Goal: Check status: Check status

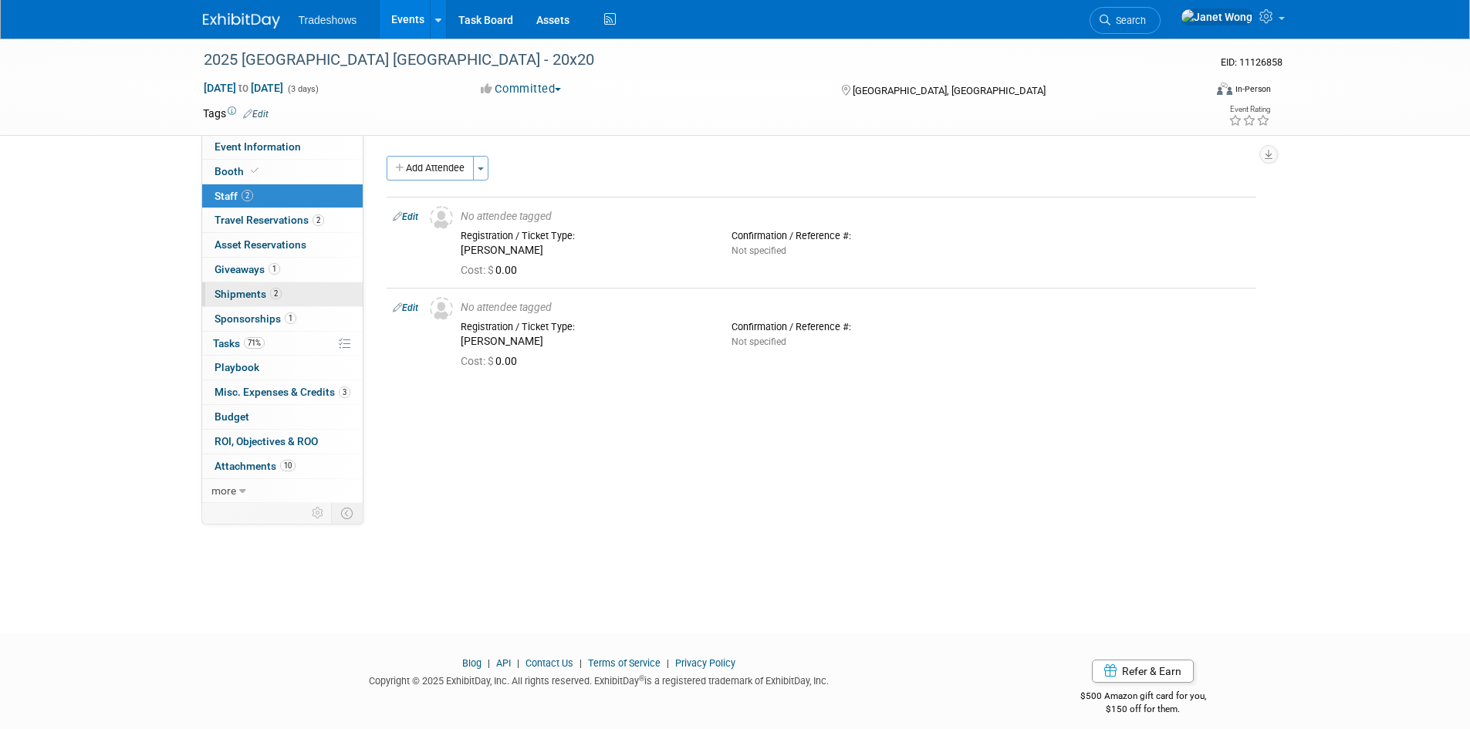
click at [272, 288] on link "2 Shipments 2" at bounding box center [282, 294] width 161 height 24
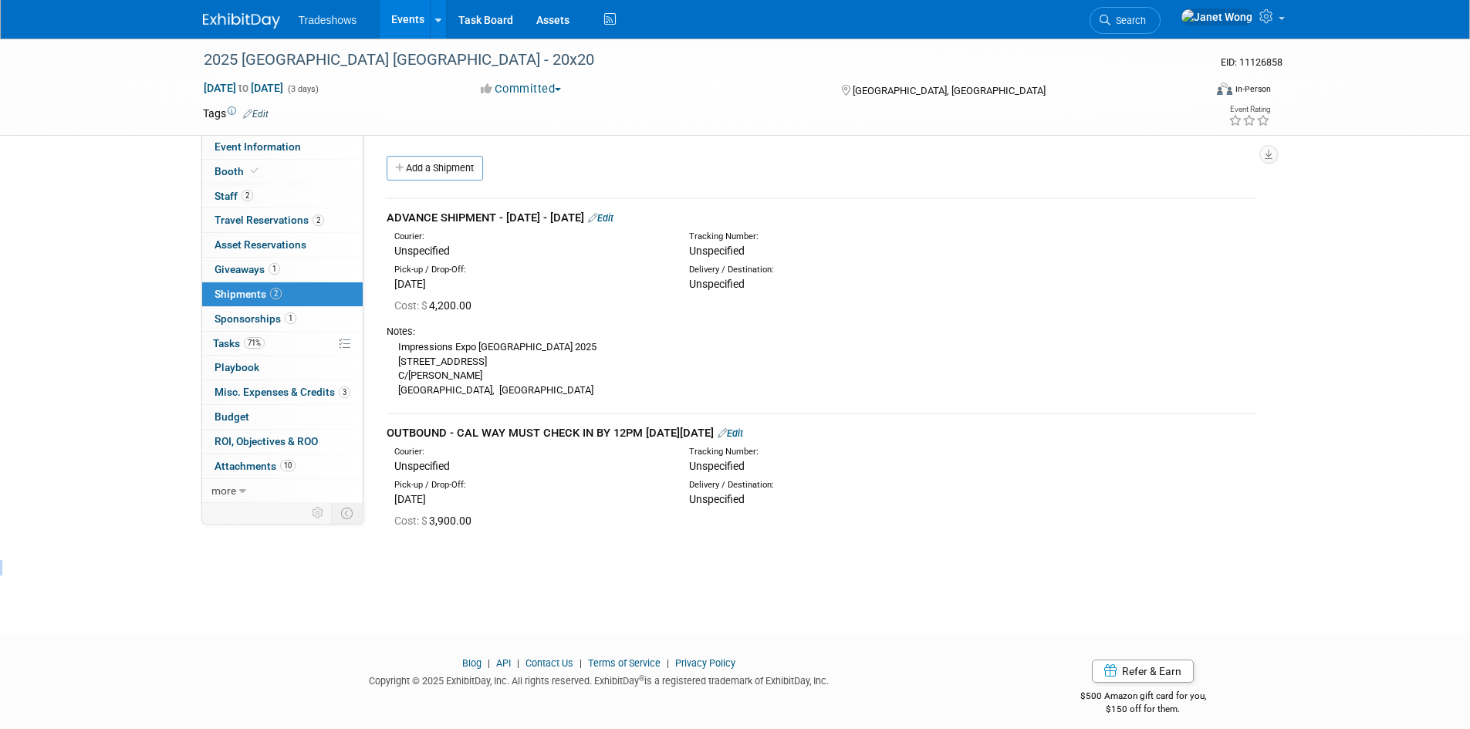
drag, startPoint x: 888, startPoint y: 571, endPoint x: 905, endPoint y: 610, distance: 42.2
click at [905, 610] on body "Tradeshows Events Add Event Bulk Upload Events Shareable Event Boards Recently …" at bounding box center [735, 364] width 1470 height 729
click at [905, 600] on div "2025 [GEOGRAPHIC_DATA] [GEOGRAPHIC_DATA] - 20x20 EID: 11126858 [DATE] to [DATE]…" at bounding box center [735, 322] width 1470 height 567
click at [1123, 518] on div "Cost: $ 3,900.00" at bounding box center [825, 520] width 862 height 15
click at [232, 150] on span "Event Information" at bounding box center [258, 146] width 86 height 12
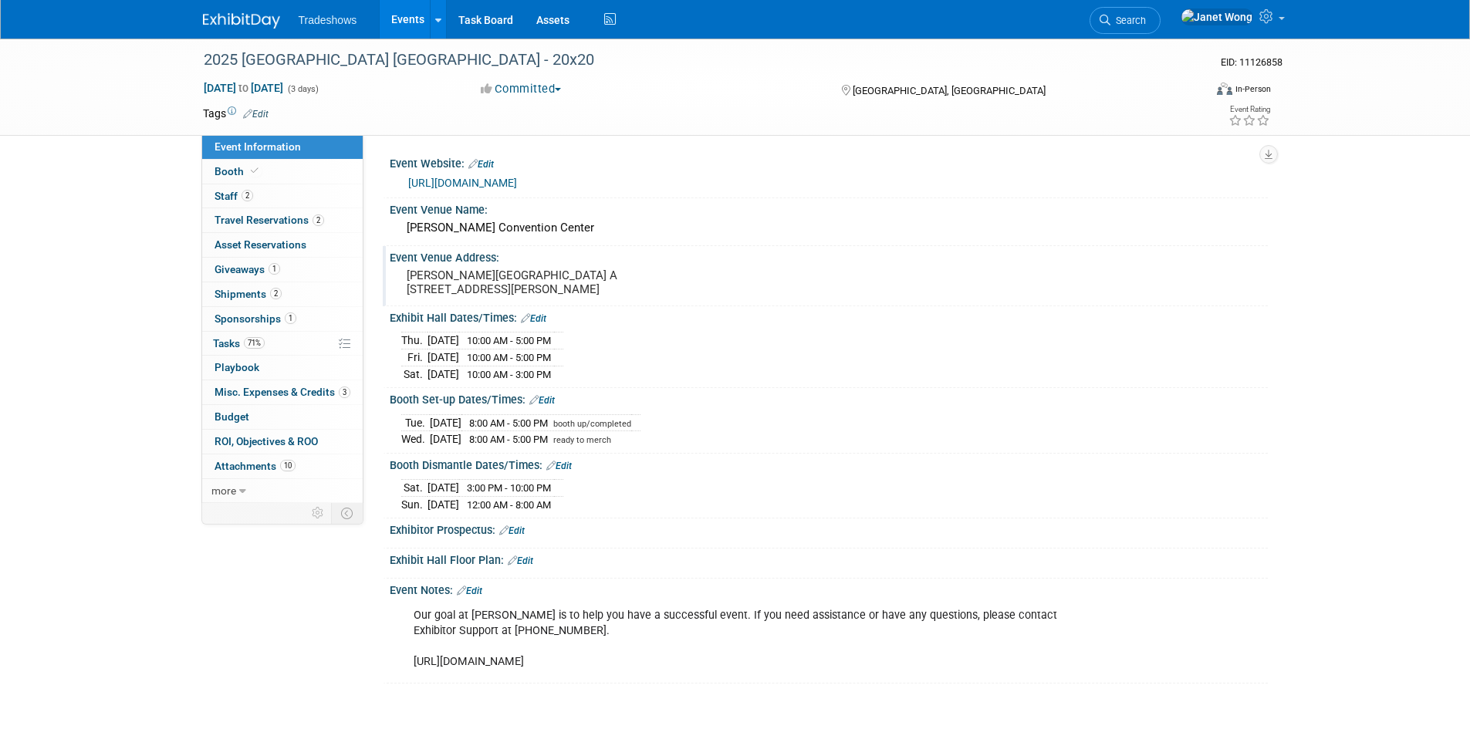
click at [434, 296] on pre "[PERSON_NAME][GEOGRAPHIC_DATA] A [STREET_ADDRESS][PERSON_NAME]" at bounding box center [573, 283] width 332 height 28
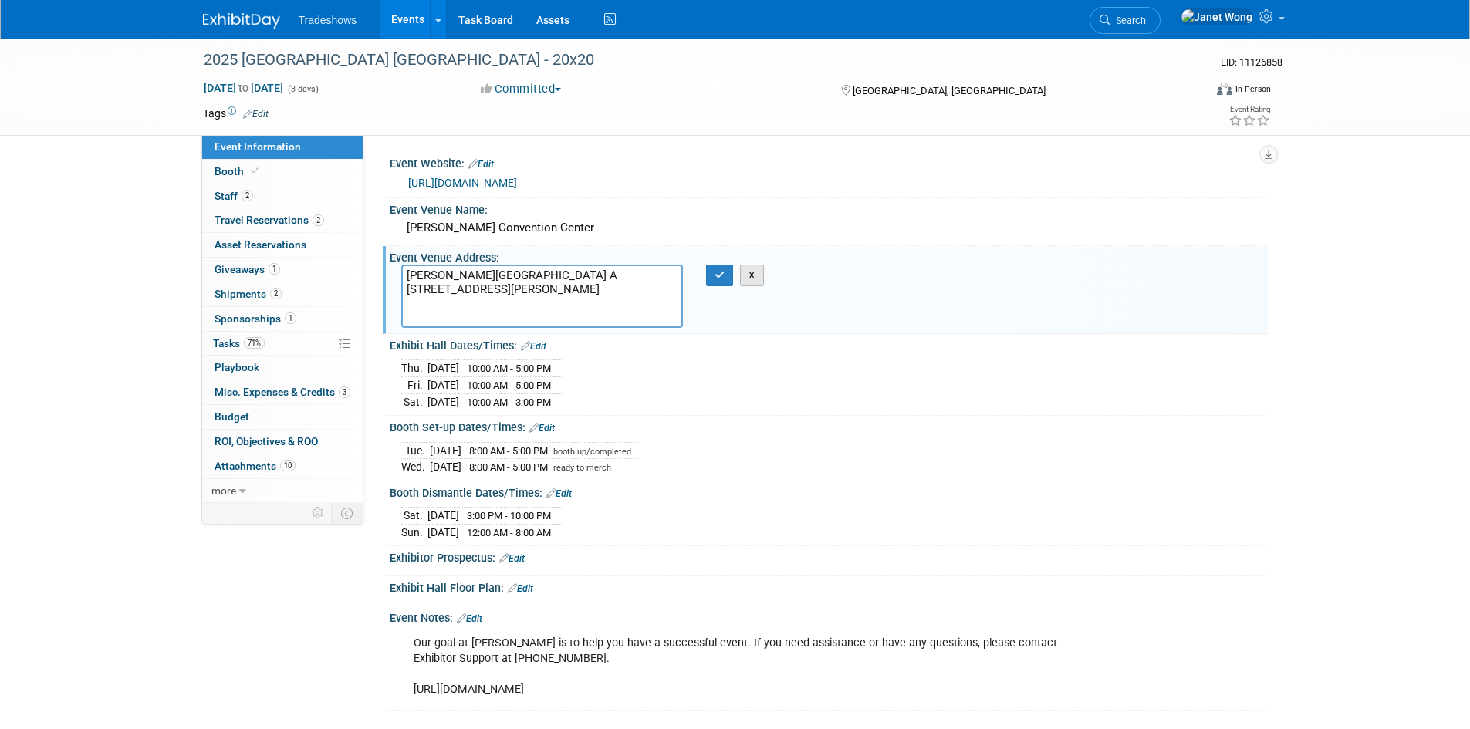
click at [753, 276] on button "X" at bounding box center [752, 276] width 24 height 22
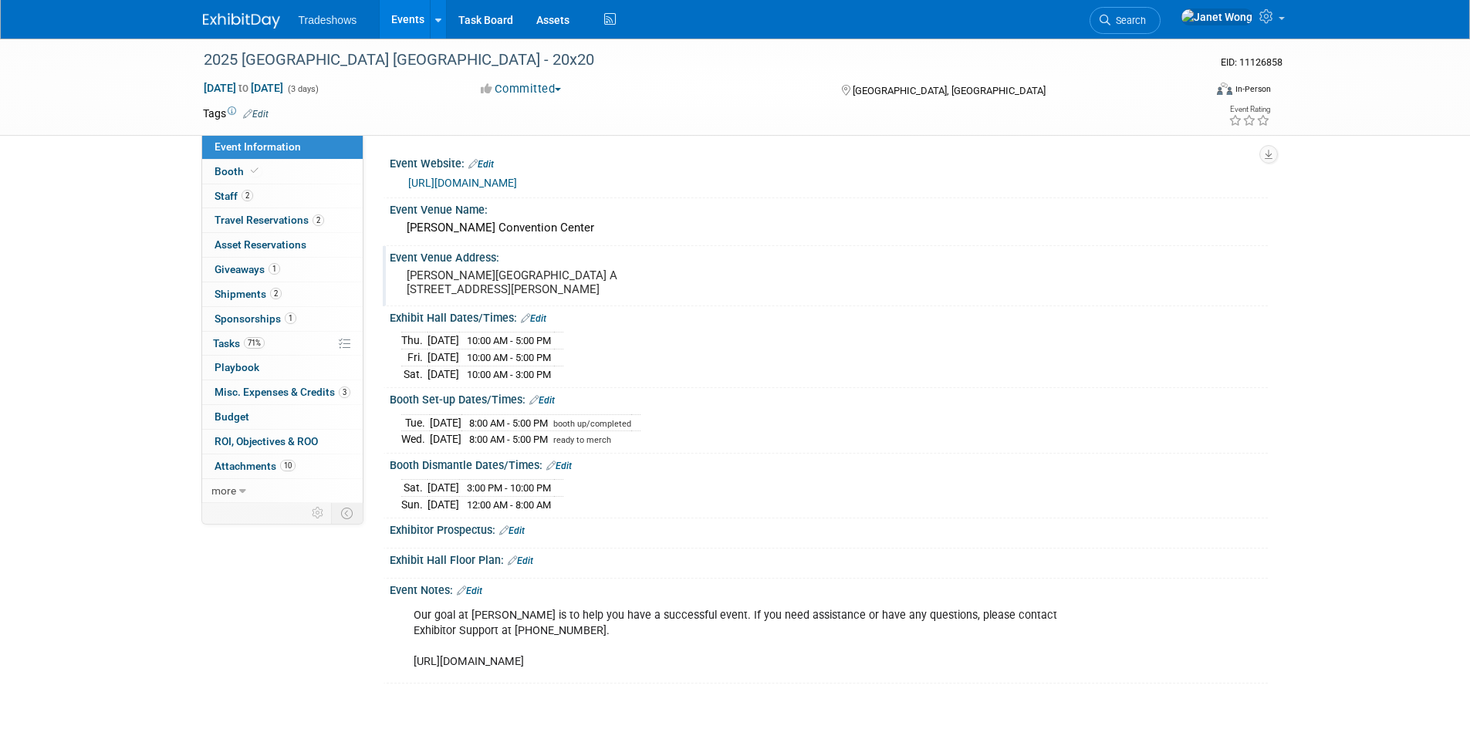
drag, startPoint x: 556, startPoint y: 313, endPoint x: 396, endPoint y: 290, distance: 161.3
click at [396, 290] on div "[PERSON_NAME][GEOGRAPHIC_DATA] A [STREET_ADDRESS][PERSON_NAME]" at bounding box center [573, 283] width 366 height 37
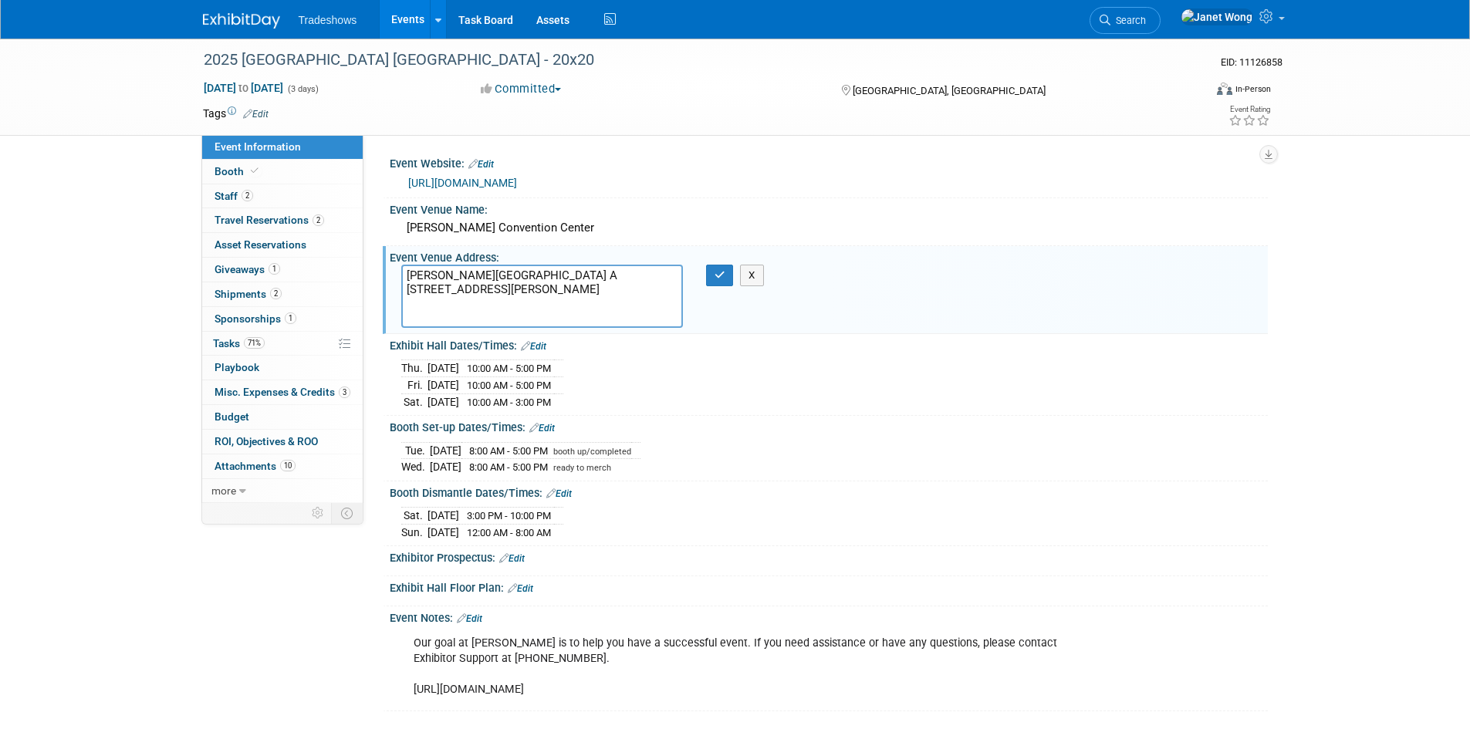
drag, startPoint x: 410, startPoint y: 272, endPoint x: 502, endPoint y: 314, distance: 100.9
click at [502, 314] on textarea "[PERSON_NAME][GEOGRAPHIC_DATA] A [STREET_ADDRESS][PERSON_NAME]" at bounding box center [542, 296] width 282 height 63
click at [753, 279] on button "X" at bounding box center [752, 276] width 24 height 22
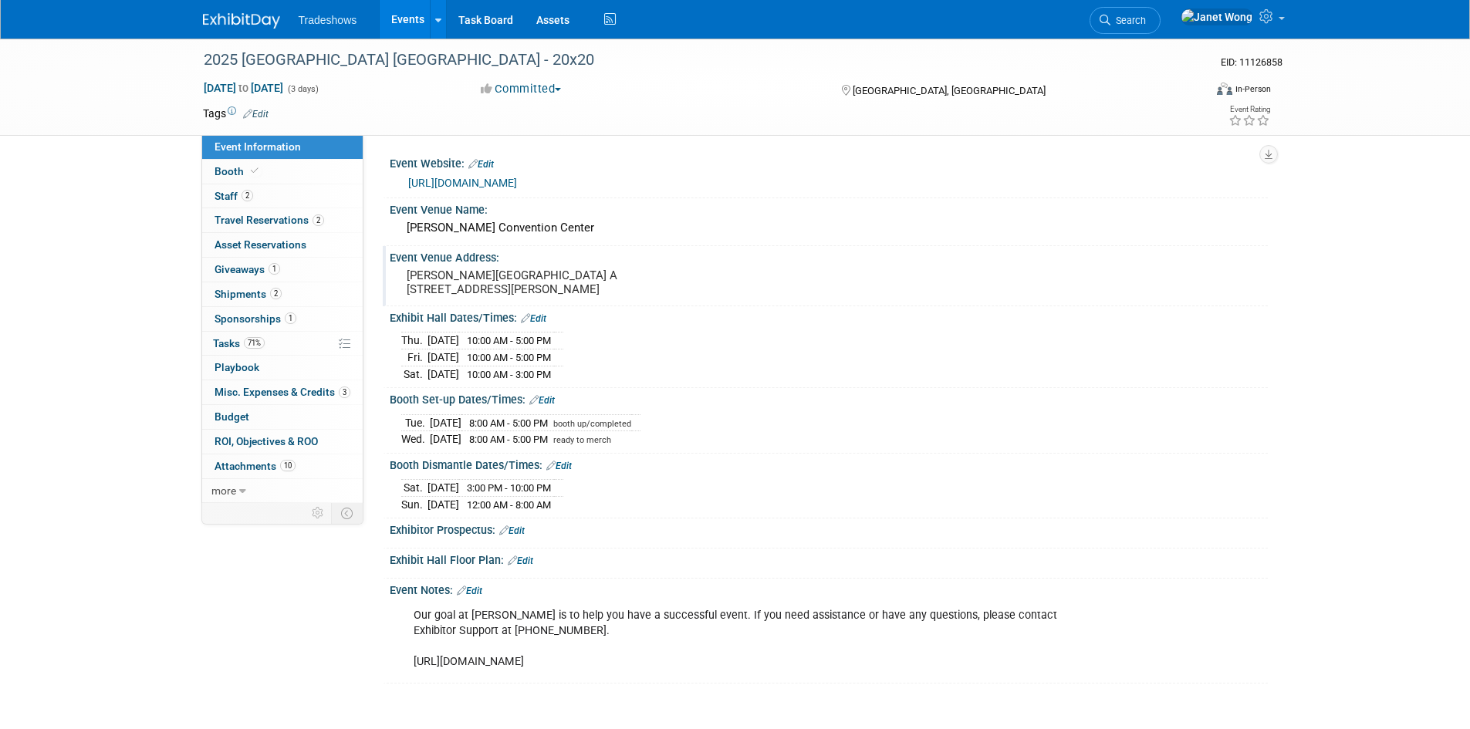
drag, startPoint x: 96, startPoint y: 237, endPoint x: 80, endPoint y: 246, distance: 18.7
click at [256, 304] on link "2 Shipments 2" at bounding box center [282, 294] width 161 height 24
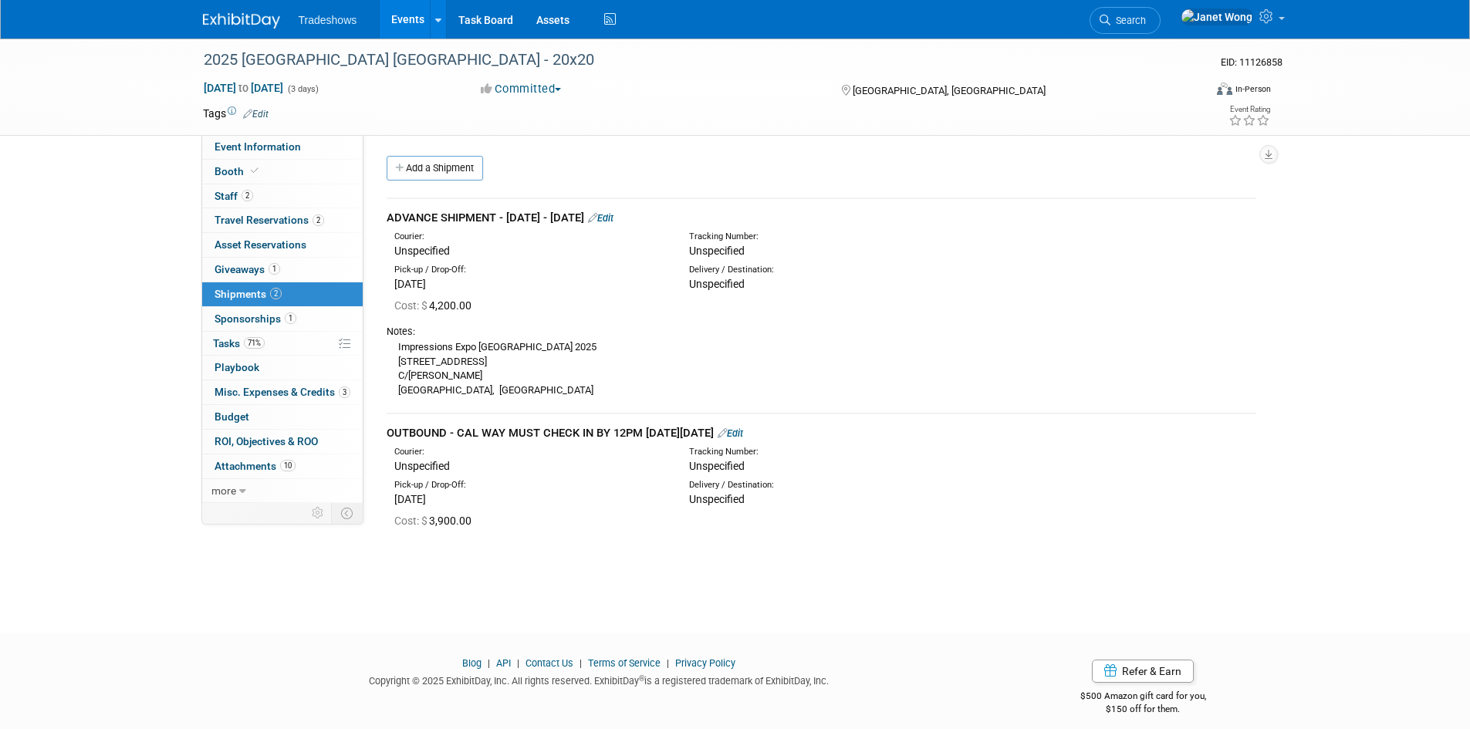
drag, startPoint x: 523, startPoint y: 401, endPoint x: 398, endPoint y: 348, distance: 135.9
click at [398, 348] on div "Notes: Impressions Expo [GEOGRAPHIC_DATA] [STREET_ADDRESS]" at bounding box center [822, 359] width 870 height 85
copy div "Impressions Expo [GEOGRAPHIC_DATA] [STREET_ADDRESS]"
click at [648, 550] on div "2025 [GEOGRAPHIC_DATA] [GEOGRAPHIC_DATA] - 20x20 EID: 11126858 [DATE] to [DATE]…" at bounding box center [735, 322] width 1470 height 567
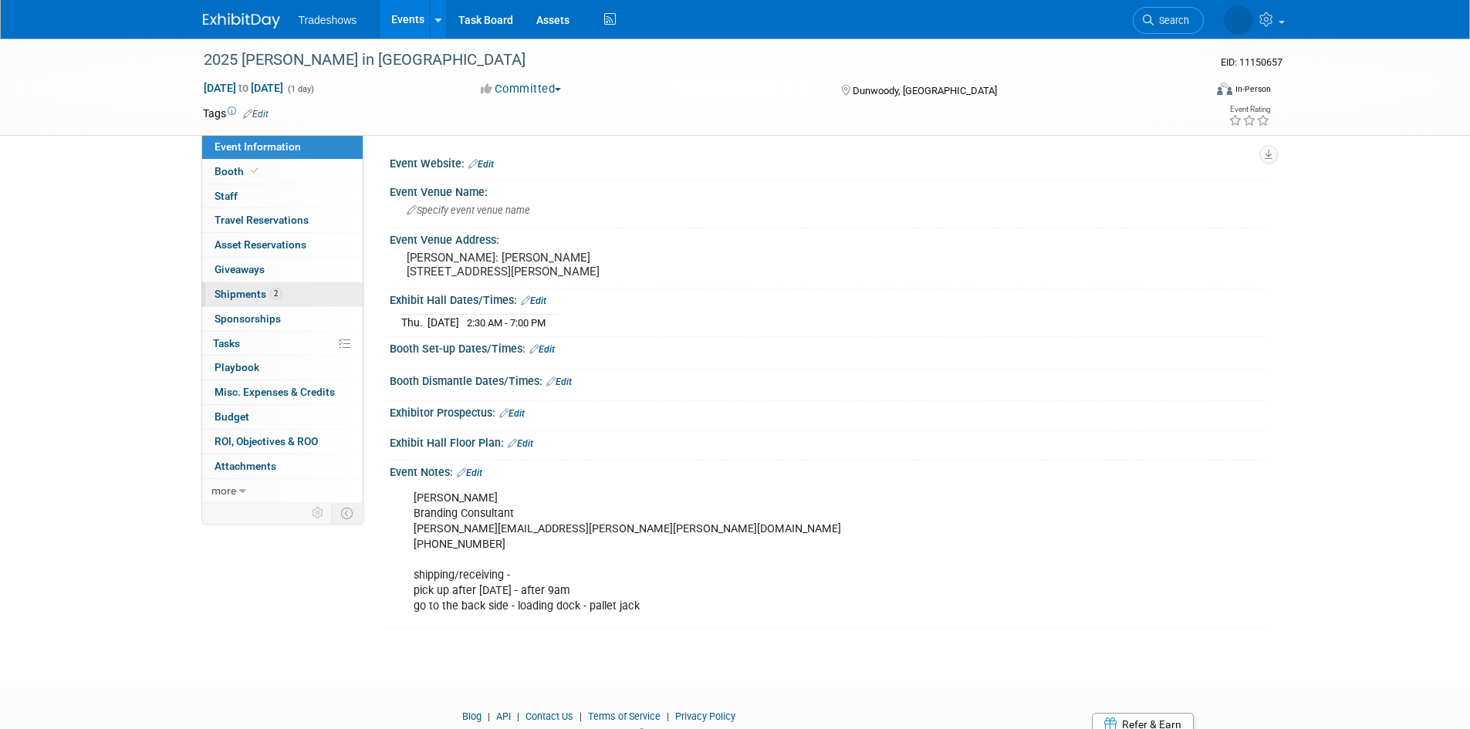
click at [259, 300] on link "2 Shipments 2" at bounding box center [282, 294] width 161 height 24
